Goal: Obtain resource: Obtain resource

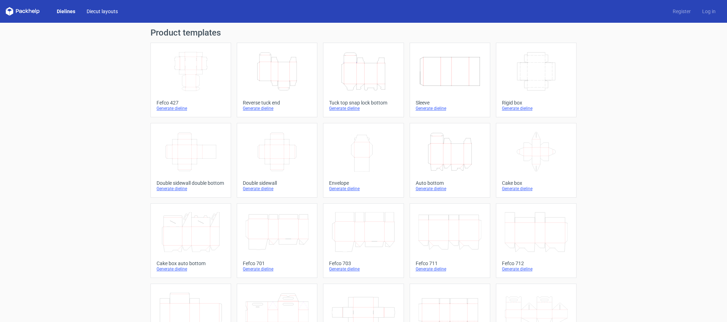
click at [92, 13] on link "Diecut layouts" at bounding box center [102, 11] width 43 height 7
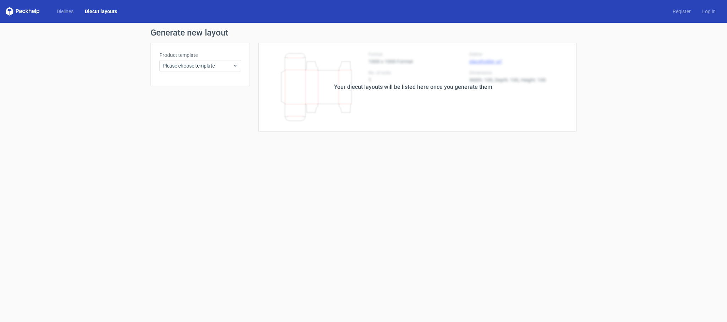
click at [390, 88] on div "Your diecut layouts will be listed here once you generate them" at bounding box center [413, 87] width 158 height 9
click at [219, 67] on span "Please choose template" at bounding box center [198, 65] width 70 height 7
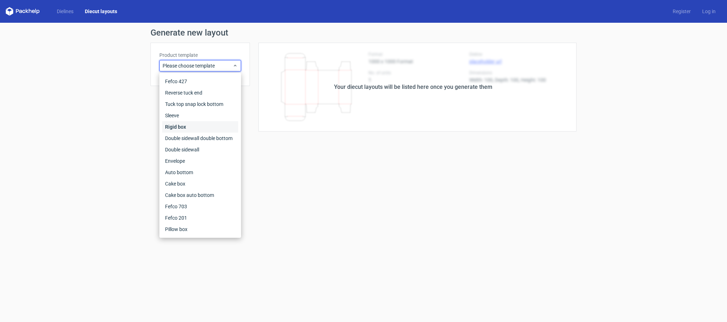
click at [196, 125] on div "Rigid box" at bounding box center [200, 126] width 76 height 11
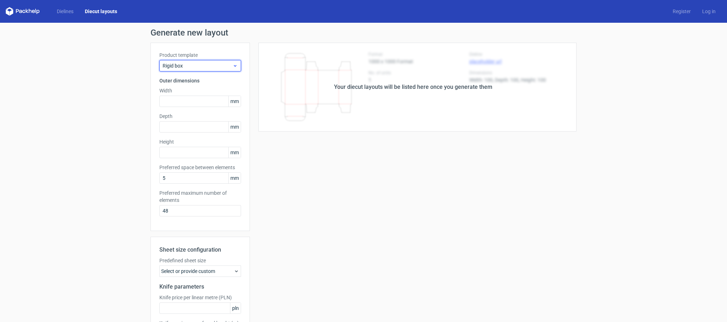
click at [188, 67] on span "Rigid box" at bounding box center [198, 65] width 70 height 7
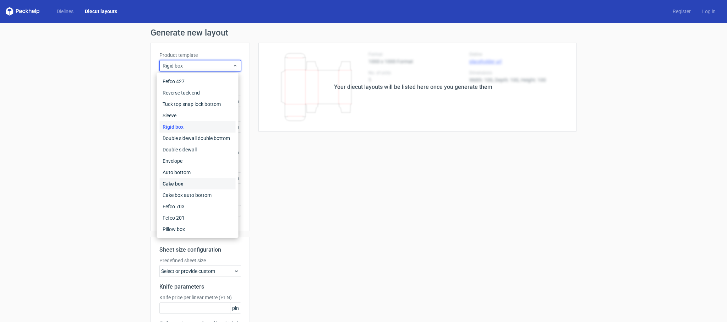
click at [192, 182] on div "Cake box" at bounding box center [198, 183] width 76 height 11
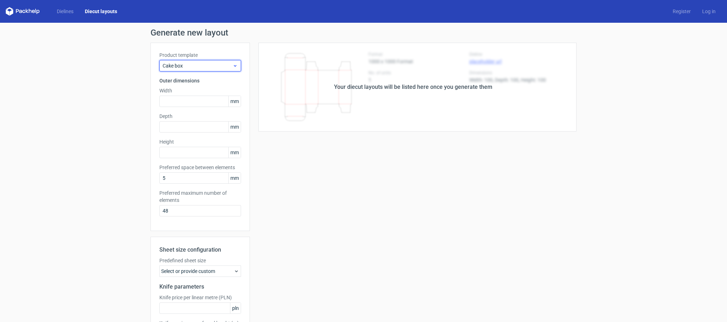
click at [190, 69] on span "Cake box" at bounding box center [198, 65] width 70 height 7
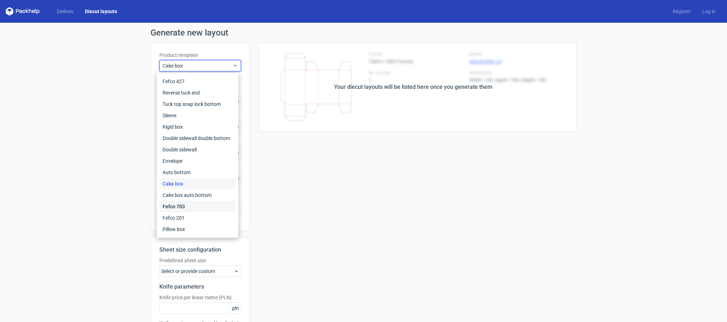
click at [186, 206] on div "Fefco 703" at bounding box center [198, 206] width 76 height 11
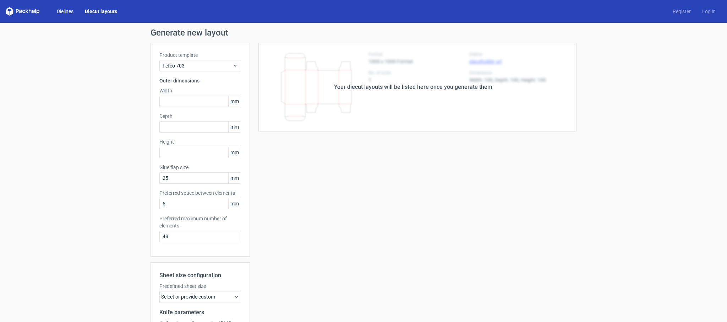
click at [67, 13] on link "Dielines" at bounding box center [65, 11] width 28 height 7
